Goal: Communication & Community: Answer question/provide support

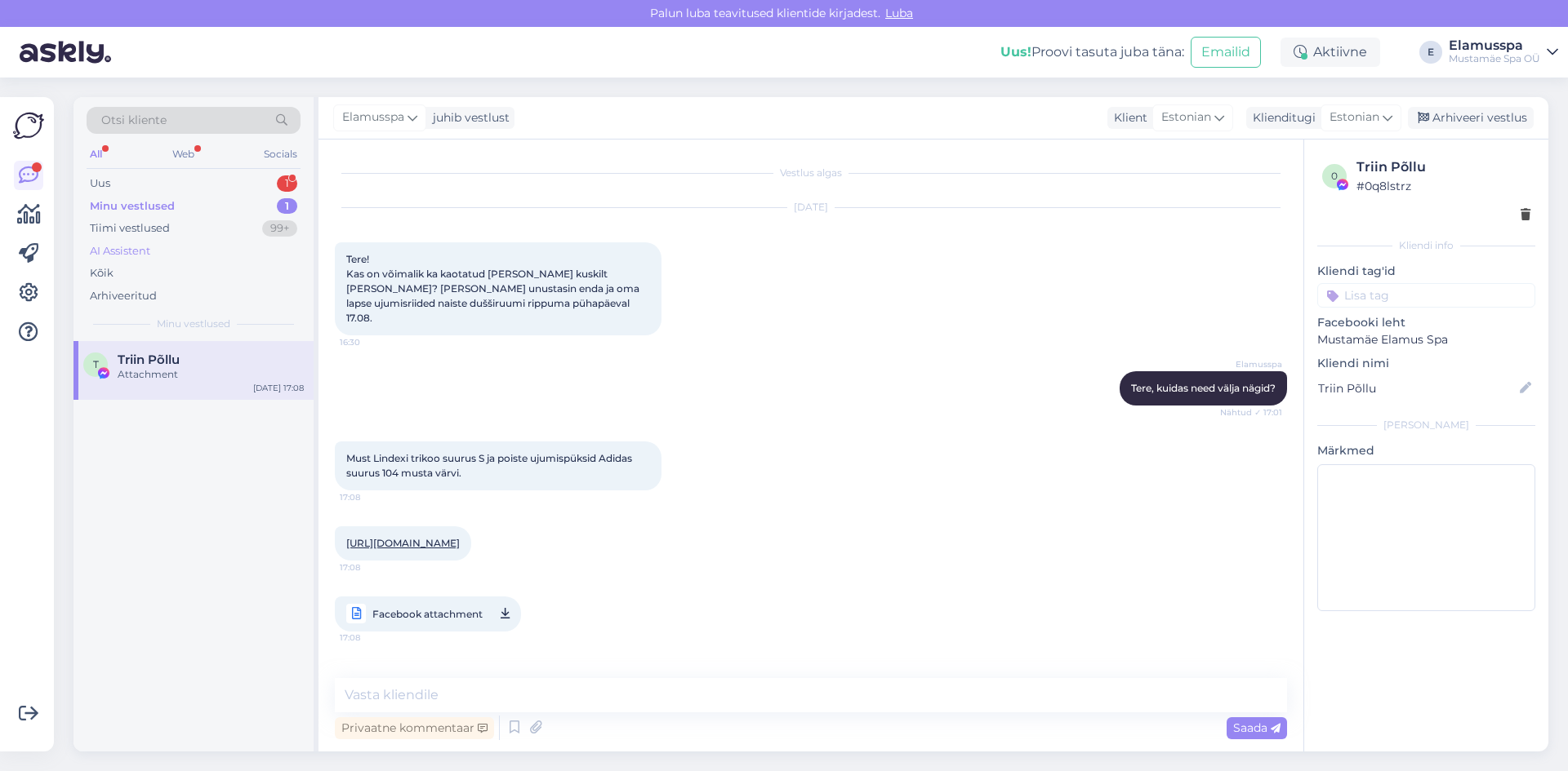
scroll to position [89, 0]
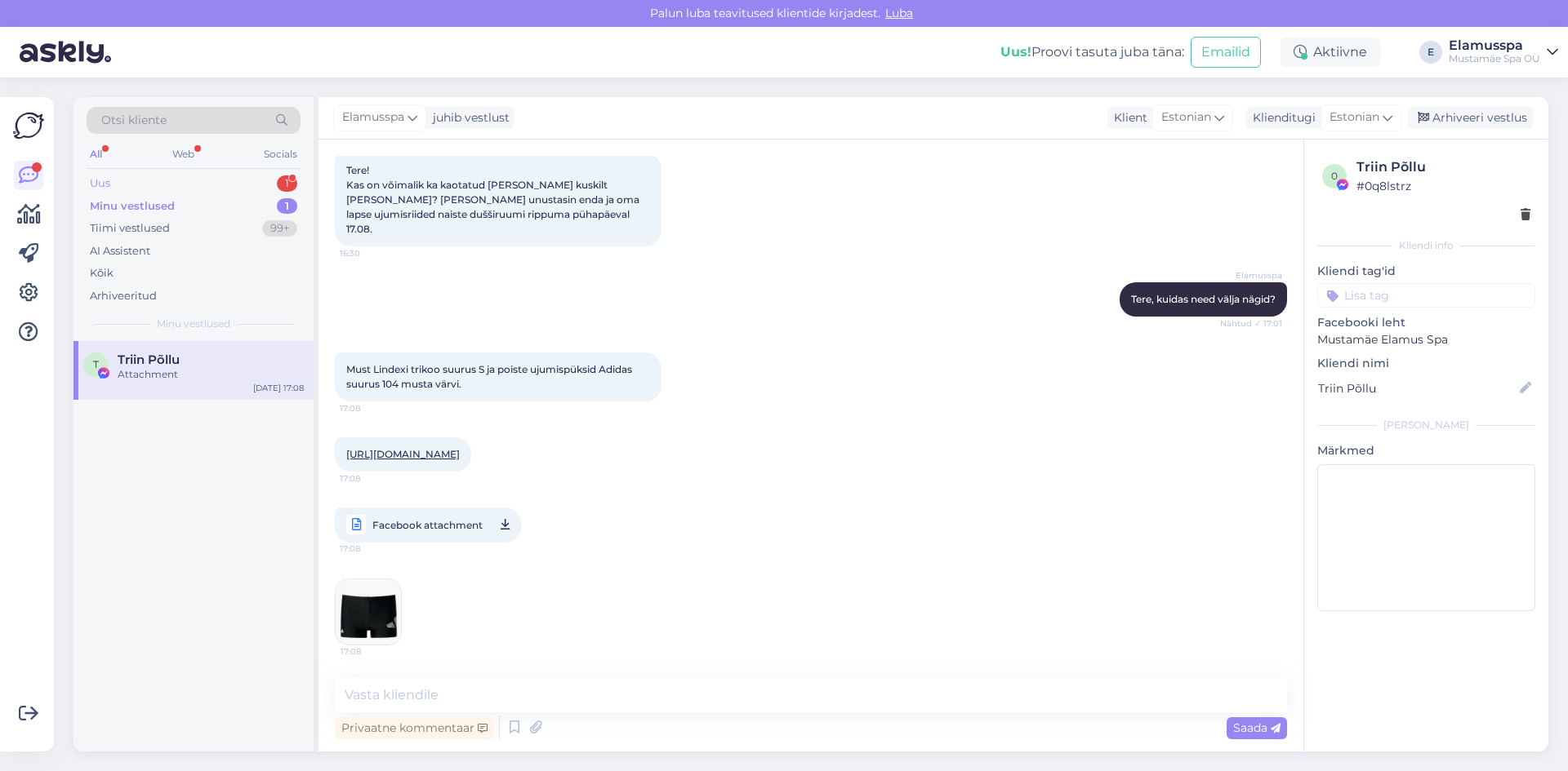
click at [266, 186] on div "Uus 1" at bounding box center [193, 183] width 214 height 23
click at [222, 354] on div "#p8ul2gkw 2" at bounding box center [210, 360] width 186 height 15
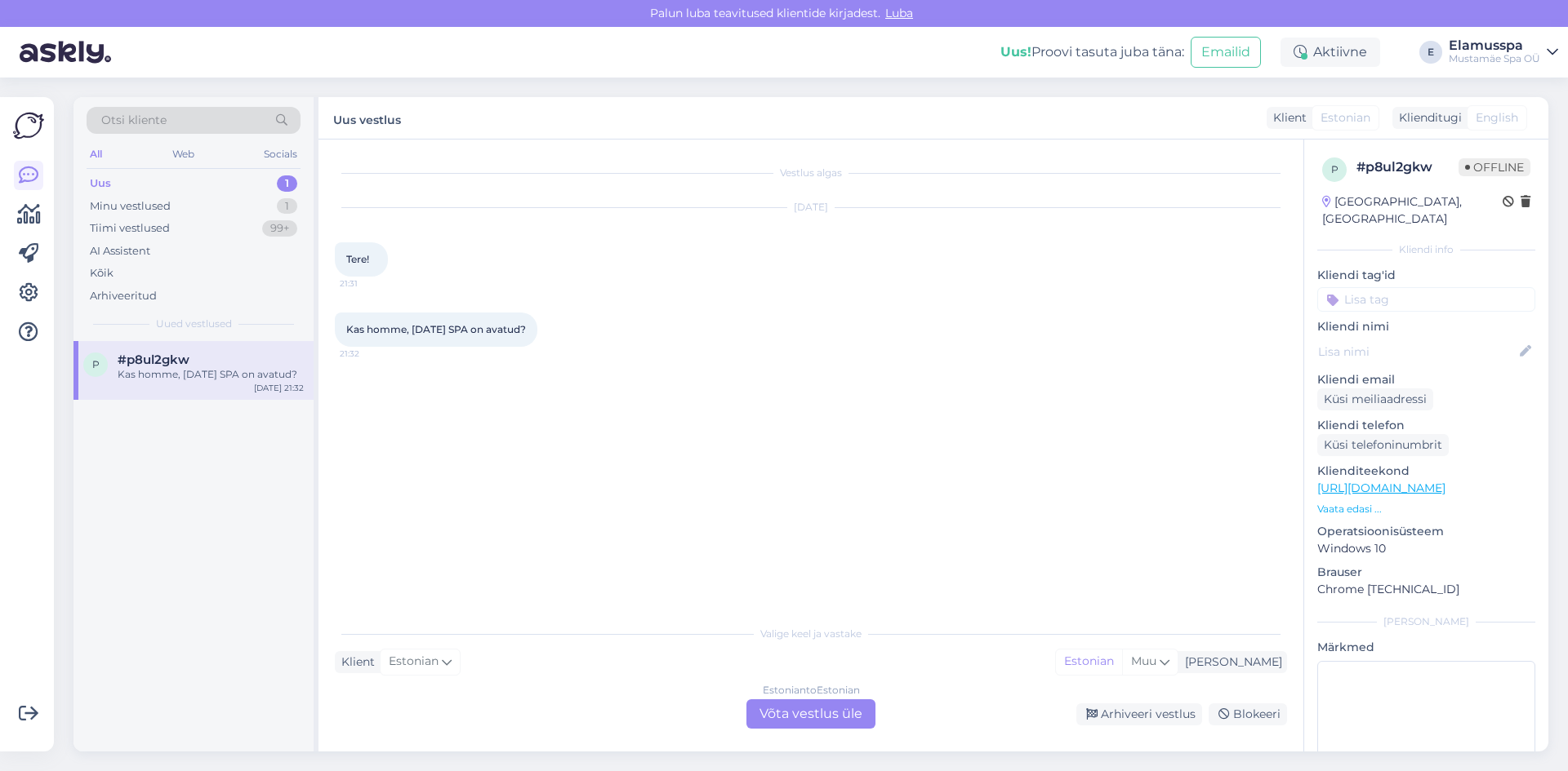
click at [800, 715] on div "Estonian to Estonian Võta vestlus üle" at bounding box center [811, 714] width 129 height 29
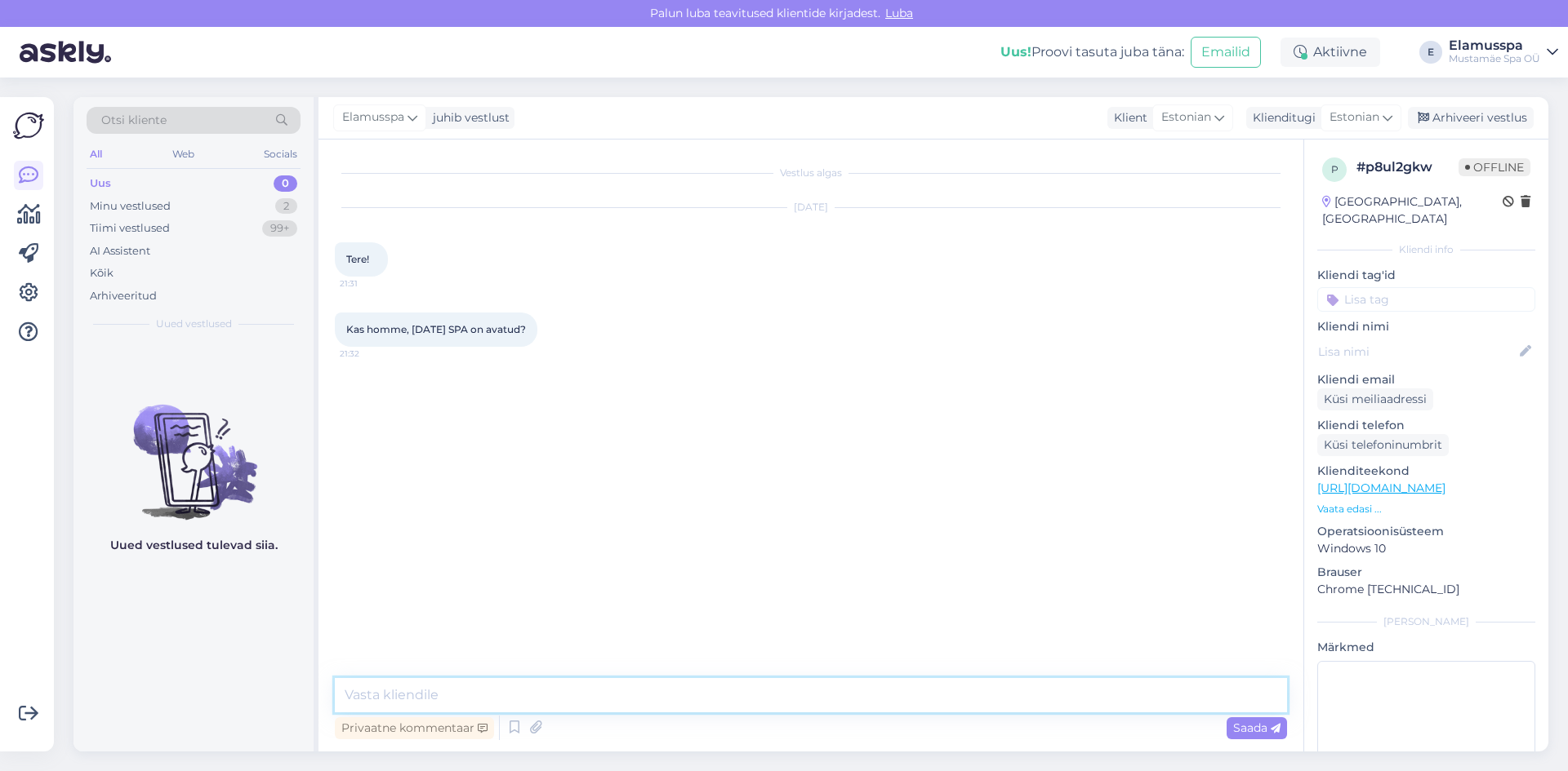
click at [669, 701] on textarea at bounding box center [811, 695] width 952 height 34
type textarea "Tere! Jah oleme homme [DATE] avatud [PERSON_NAME] 10-00:00. :)"
click at [1248, 727] on span "Saada" at bounding box center [1256, 728] width 48 height 15
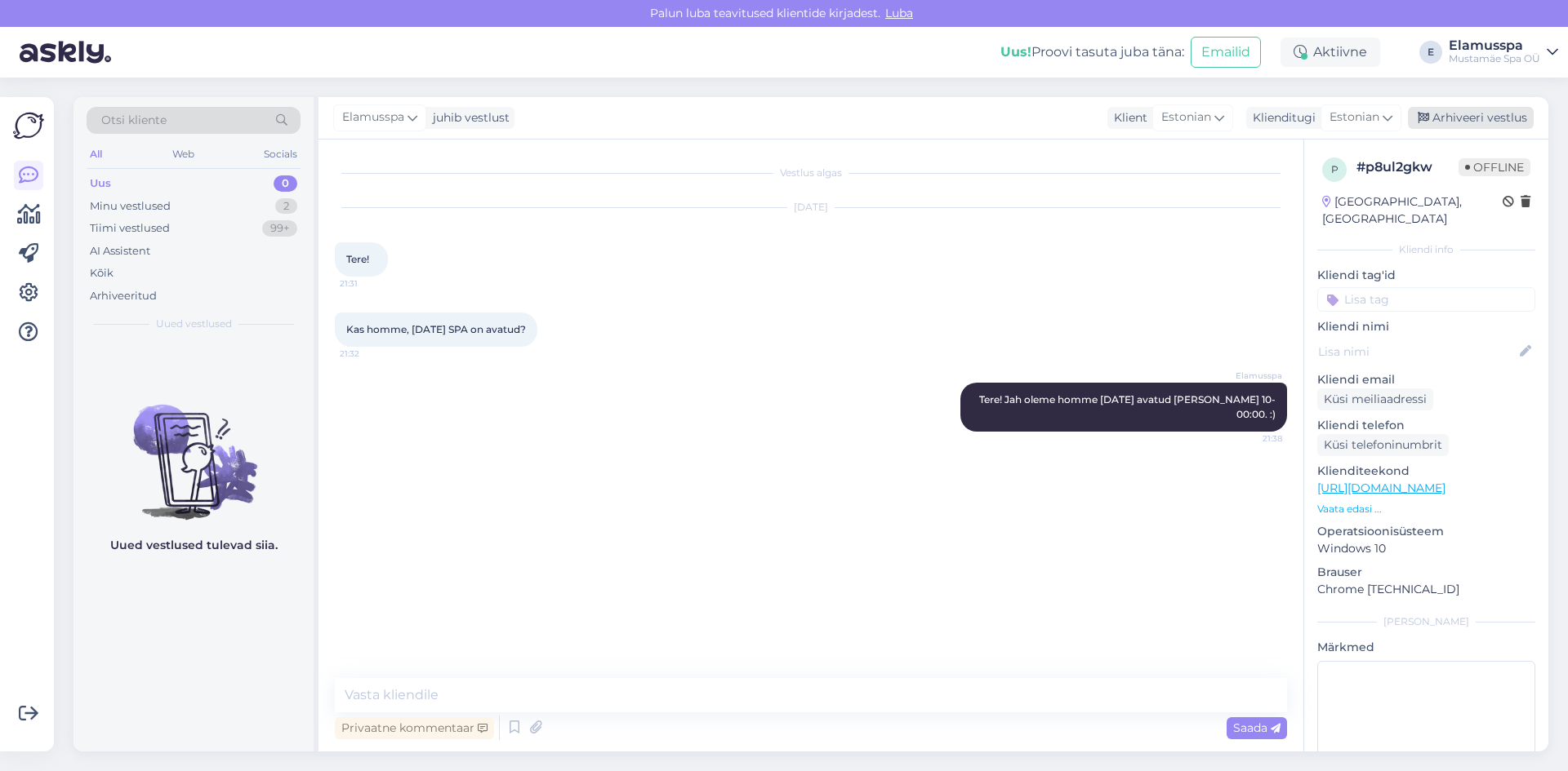
click at [1439, 115] on div "Arhiveeri vestlus" at bounding box center [1471, 118] width 126 height 22
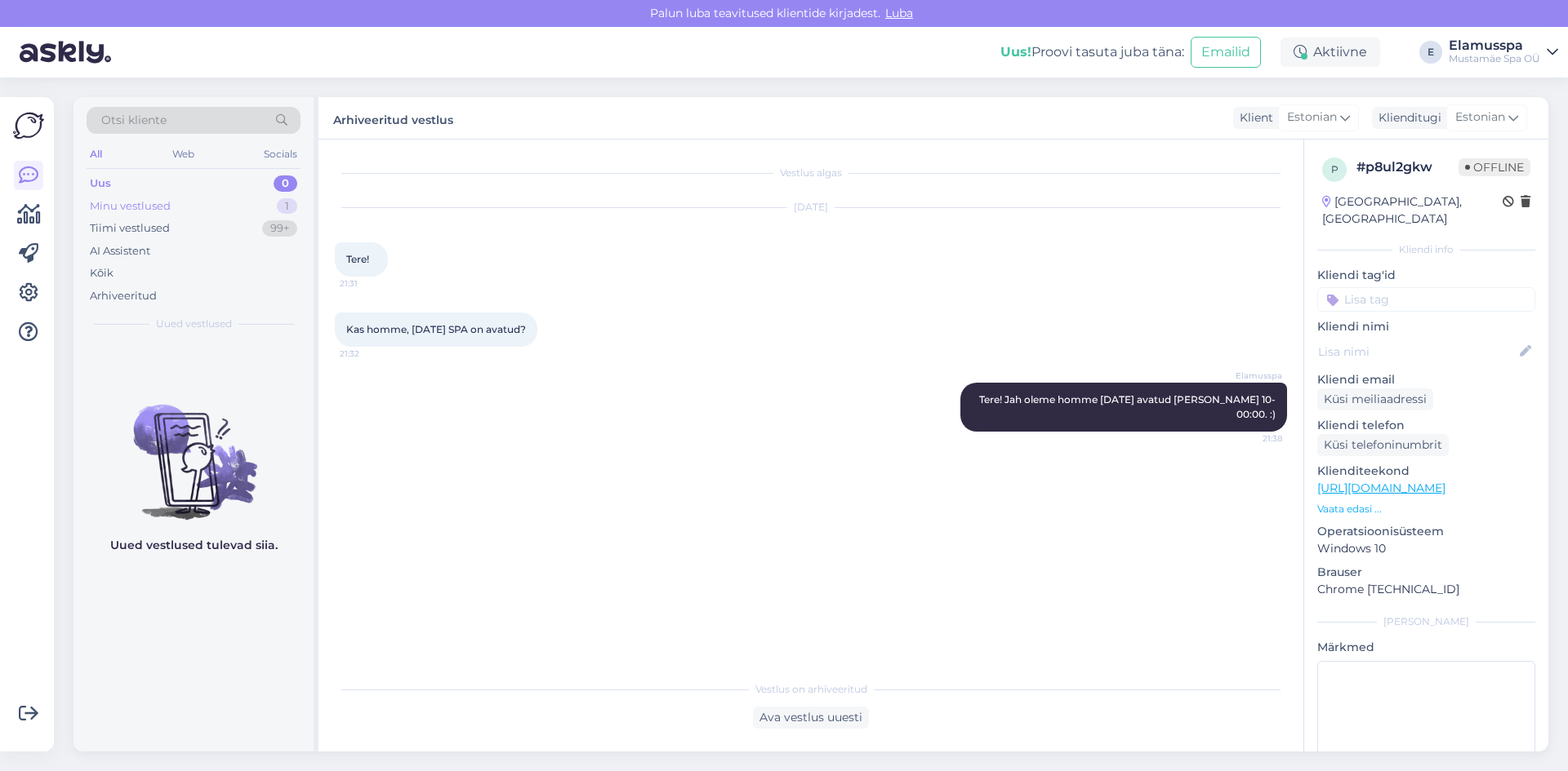
click at [174, 208] on div "Minu vestlused 1" at bounding box center [193, 206] width 214 height 23
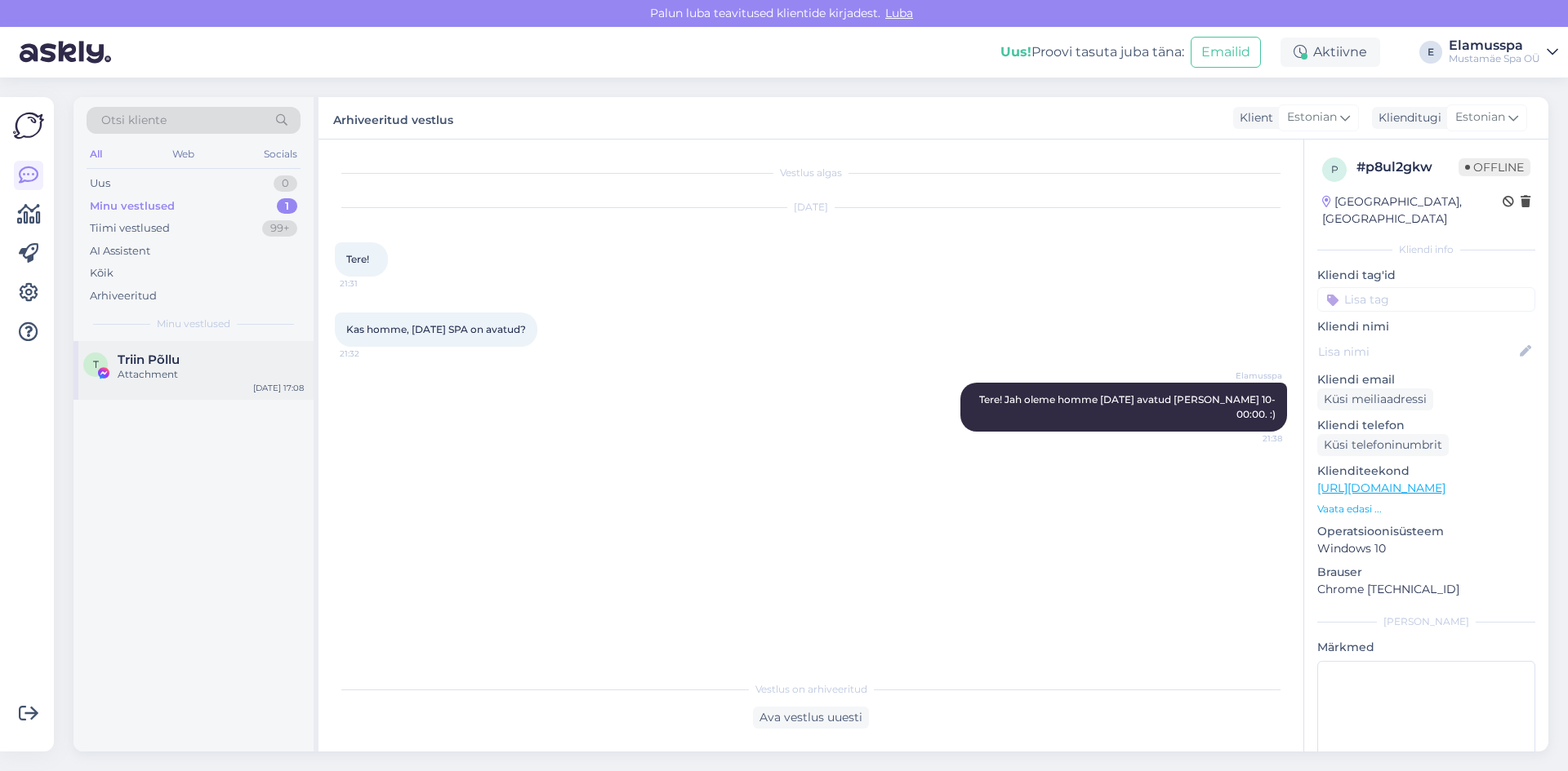
click at [214, 387] on div "T Triin Põllu Attachment [DATE] 17:08" at bounding box center [193, 371] width 240 height 59
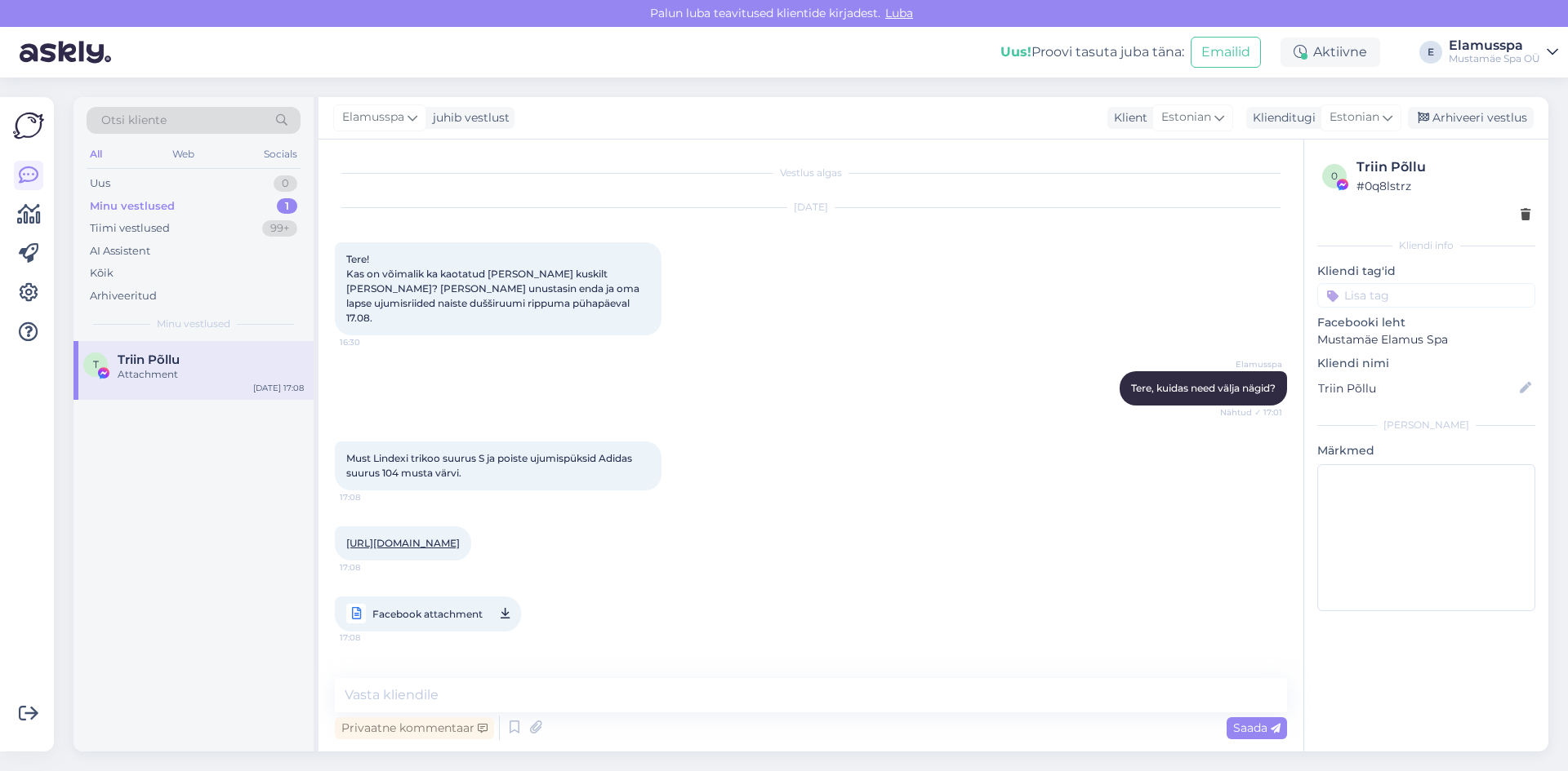
scroll to position [89, 0]
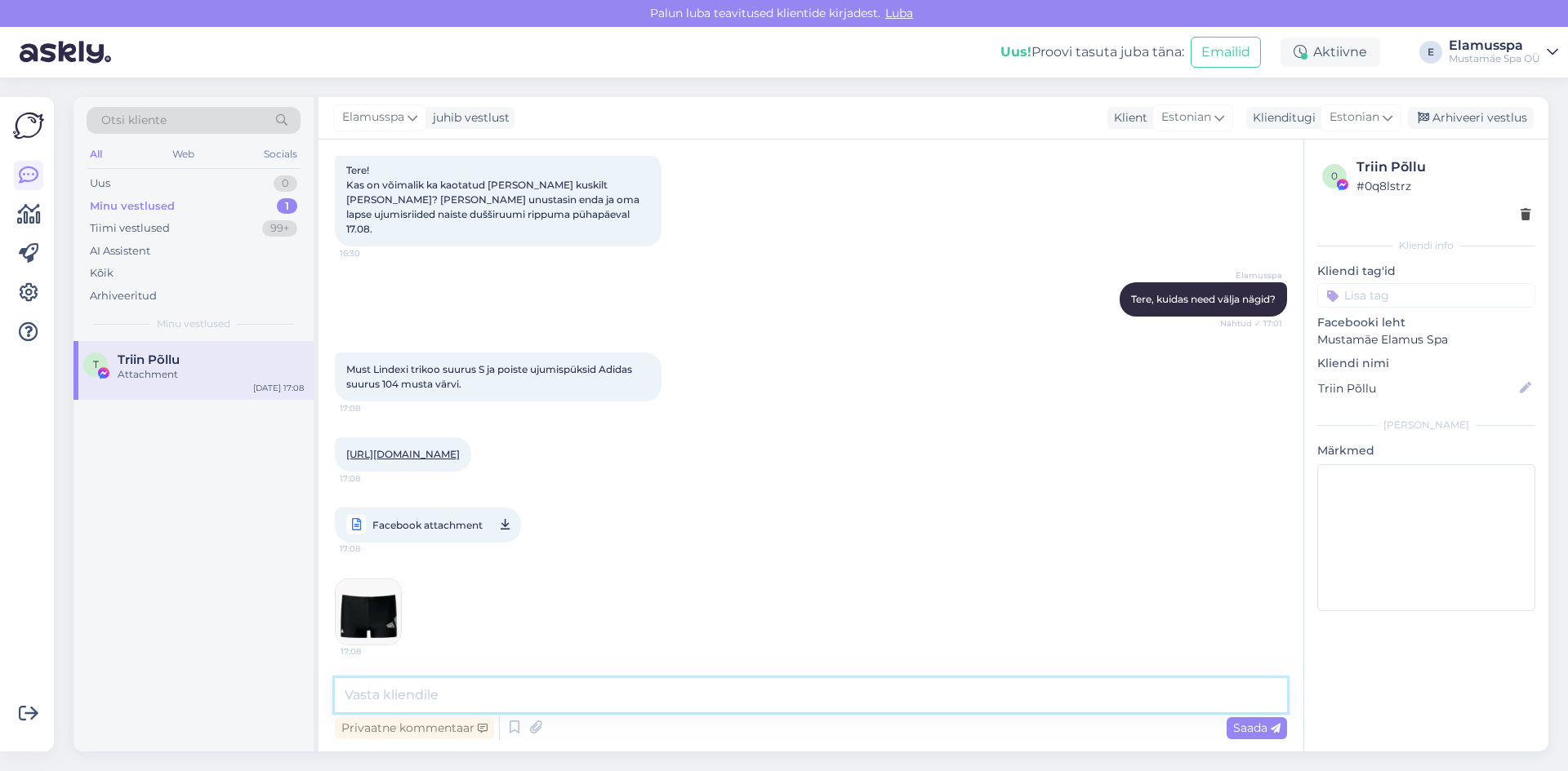
click at [514, 694] on textarea at bounding box center [811, 695] width 952 height 34
type textarea "Tere! Palume teil ka saata enda telefoninumber, võtame teiega ühendust kui ujum…"
click at [1254, 731] on span "Saada" at bounding box center [1256, 728] width 48 height 15
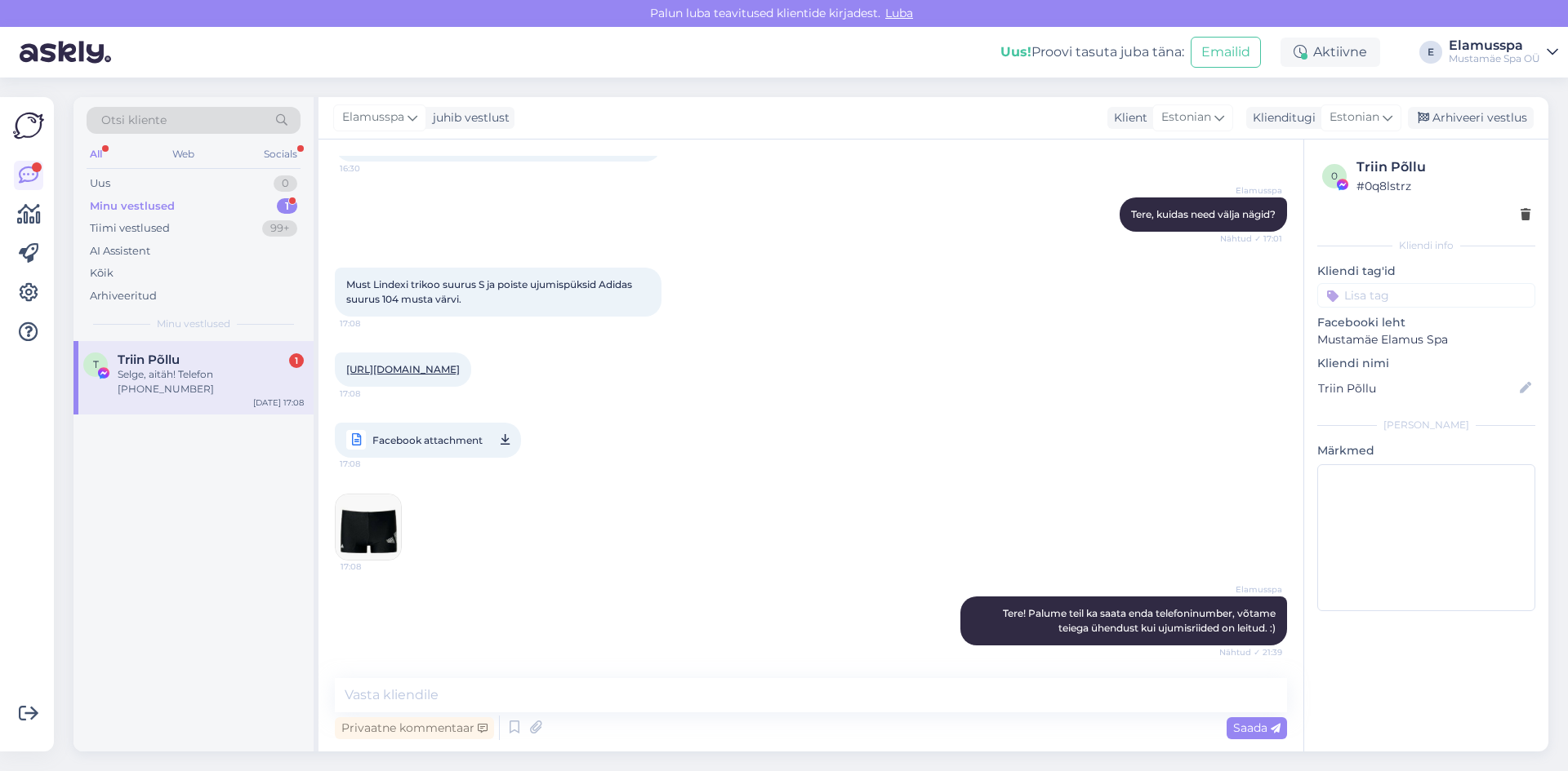
scroll to position [244, 0]
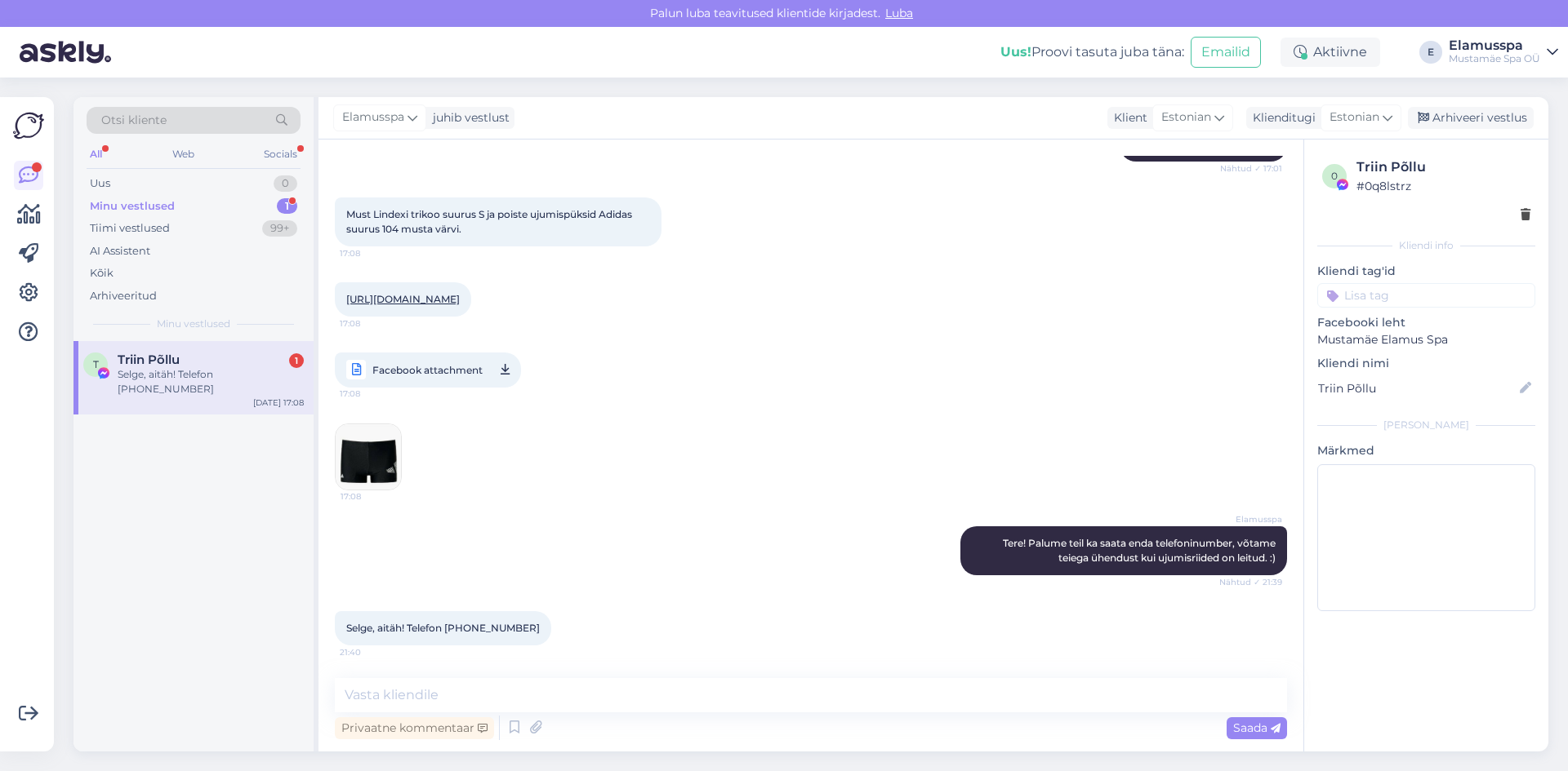
click at [209, 357] on div "Triin Põllu 1" at bounding box center [210, 360] width 186 height 15
